Goal: Information Seeking & Learning: Learn about a topic

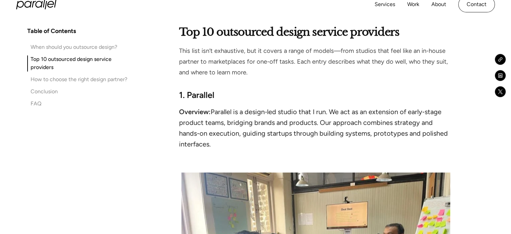
scroll to position [1042, 0]
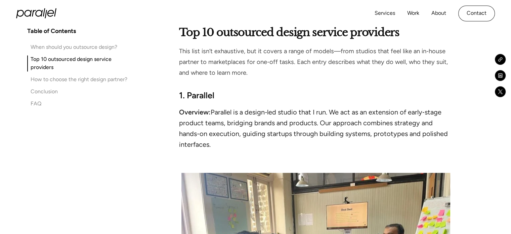
drag, startPoint x: 213, startPoint y: 114, endPoint x: 217, endPoint y: 149, distance: 35.5
click at [217, 149] on ul "Overview: Parallel is a design‑led studio that I run. We act as an extension of…" at bounding box center [316, 130] width 274 height 46
click at [237, 144] on li "Overview: Parallel is a design‑led studio that I run. We act as an extension of…" at bounding box center [316, 128] width 274 height 43
drag, startPoint x: 217, startPoint y: 145, endPoint x: 209, endPoint y: 97, distance: 48.8
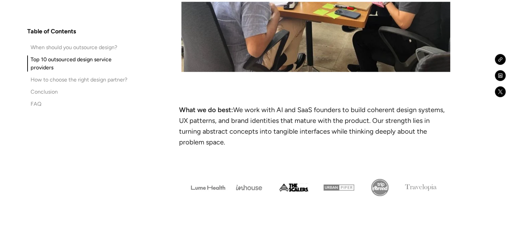
scroll to position [1345, 0]
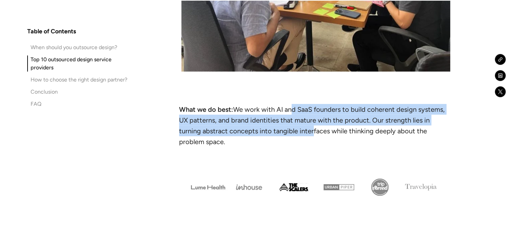
drag, startPoint x: 287, startPoint y: 109, endPoint x: 287, endPoint y: 133, distance: 23.9
click at [287, 133] on li "What we do best: We work with AI and SaaS founders to build coherent design sys…" at bounding box center [316, 125] width 274 height 43
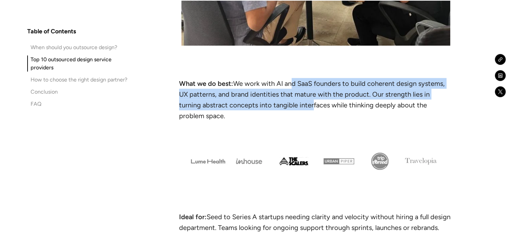
scroll to position [1480, 0]
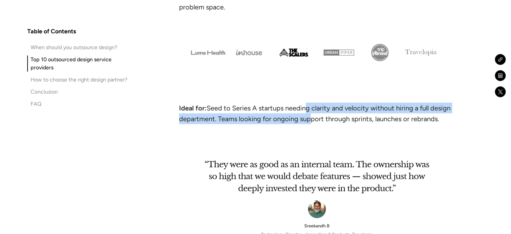
drag, startPoint x: 304, startPoint y: 98, endPoint x: 305, endPoint y: 109, distance: 11.2
click at [305, 109] on li "Ideal for: Seed to Series A startups needing clarity and velocity without hirin…" at bounding box center [316, 114] width 274 height 22
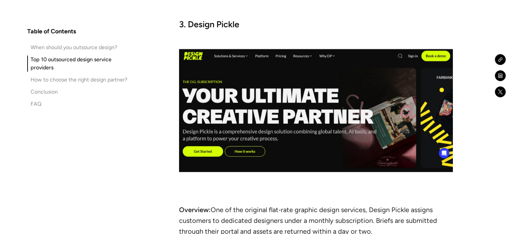
scroll to position [2119, 0]
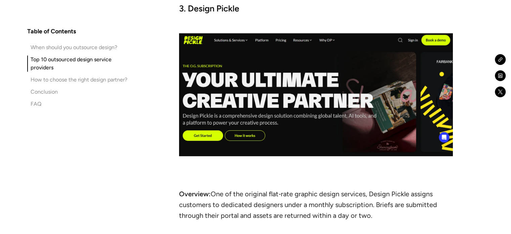
drag, startPoint x: 370, startPoint y: 182, endPoint x: 371, endPoint y: 205, distance: 22.5
click at [371, 205] on li "Overview: One of the original flat‑rate graphic design services, Design Pickle …" at bounding box center [316, 209] width 274 height 43
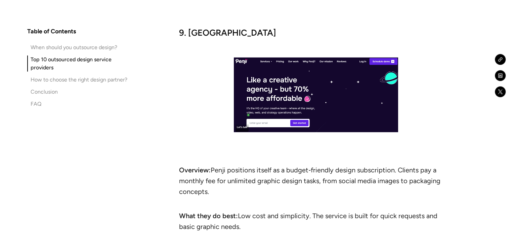
scroll to position [4035, 0]
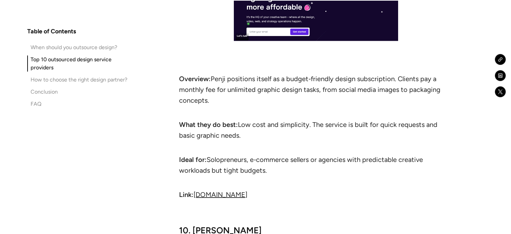
drag, startPoint x: 270, startPoint y: 150, endPoint x: 270, endPoint y: 156, distance: 5.7
click at [270, 156] on li "Ideal for: Solopreneurs, e‑commerce sellers or agencies with predictable creati…" at bounding box center [316, 170] width 274 height 32
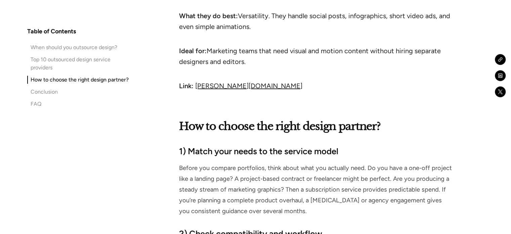
scroll to position [4540, 0]
